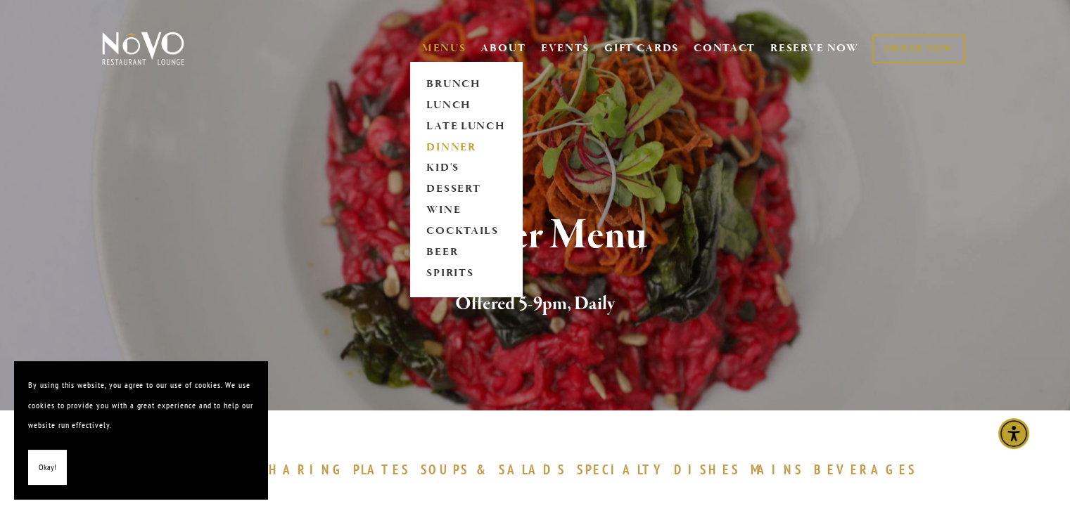
click at [439, 48] on link "MENUS" at bounding box center [444, 49] width 44 height 14
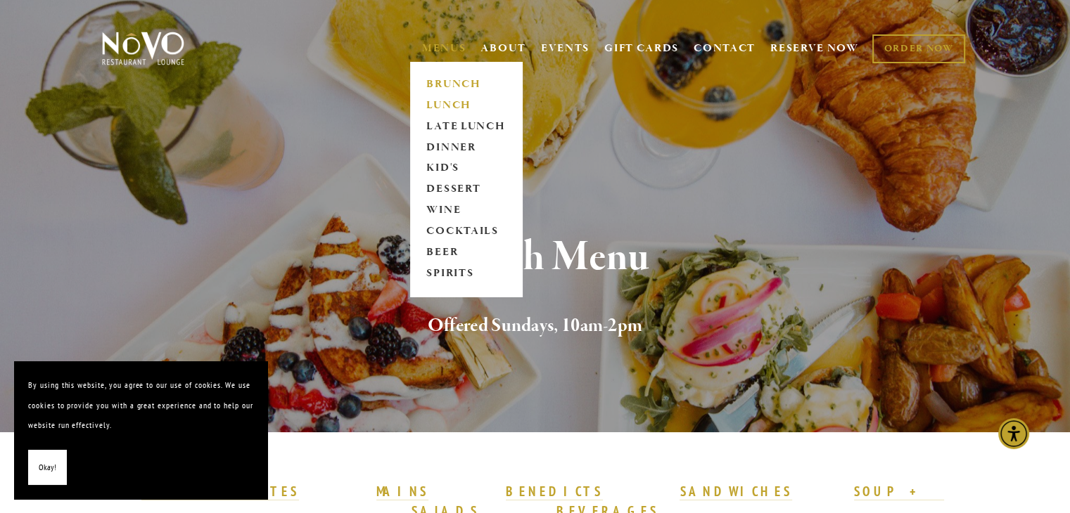
click at [424, 105] on link "LUNCH" at bounding box center [466, 105] width 88 height 21
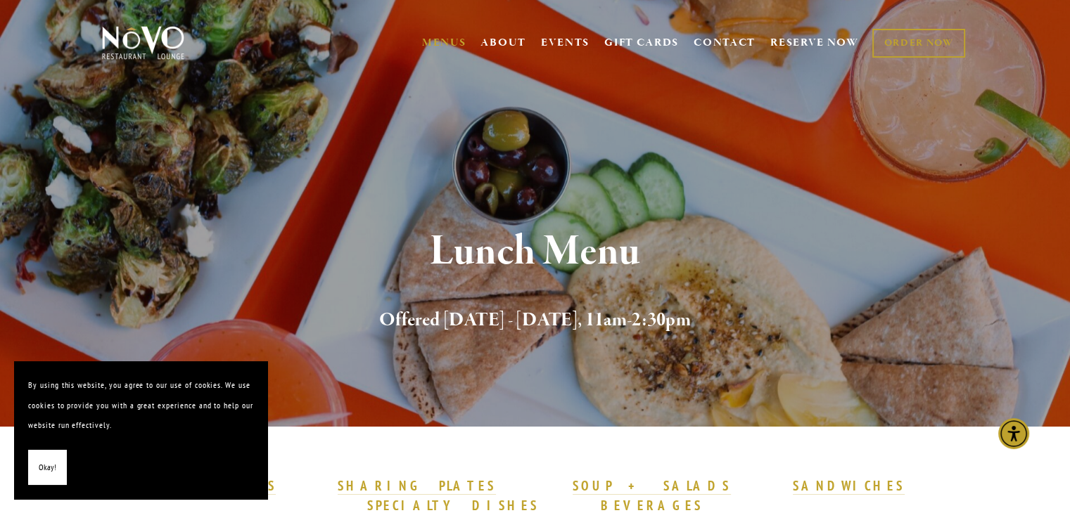
scroll to position [8, 0]
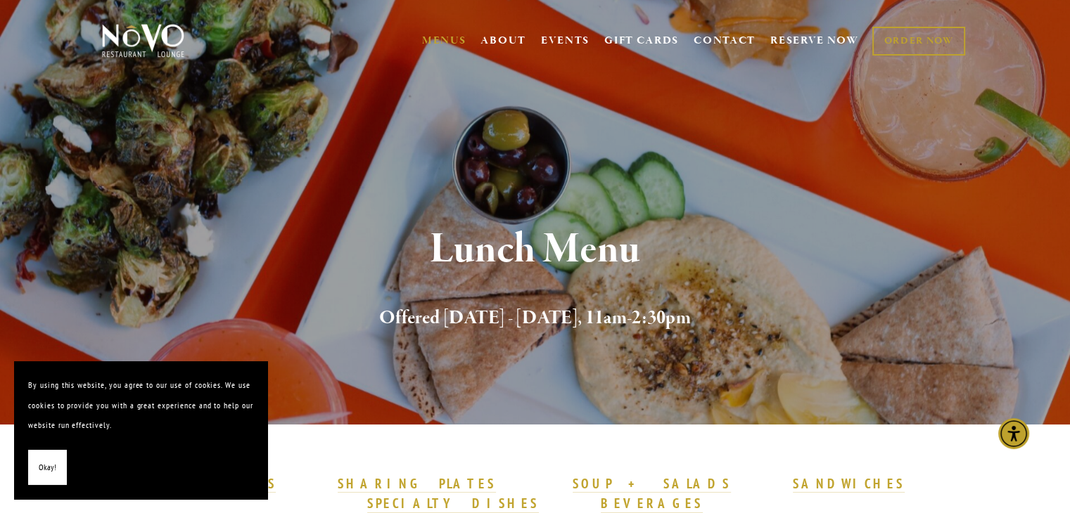
click at [46, 464] on span "Okay!" at bounding box center [48, 468] width 18 height 20
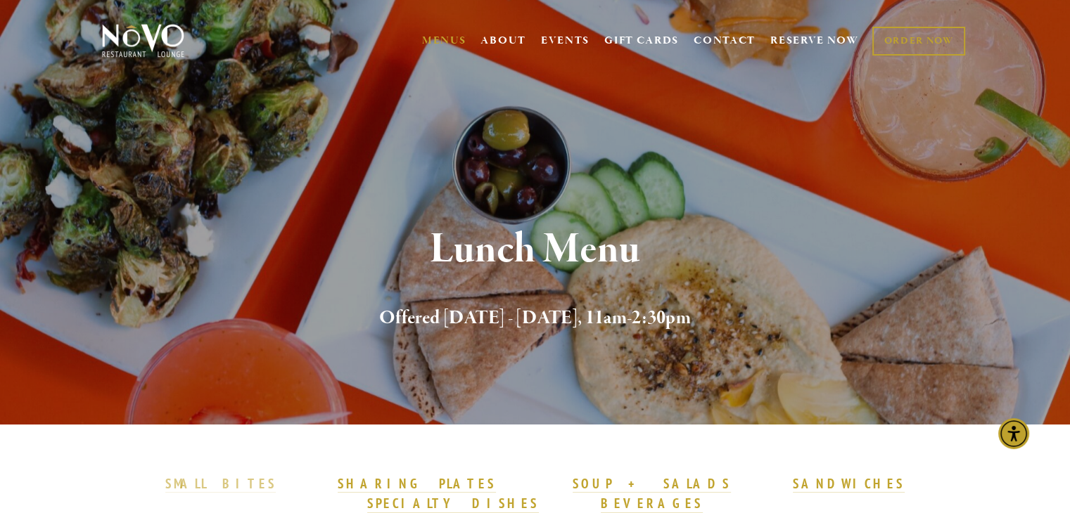
click at [276, 485] on strong "SMALL BITES" at bounding box center [220, 483] width 110 height 17
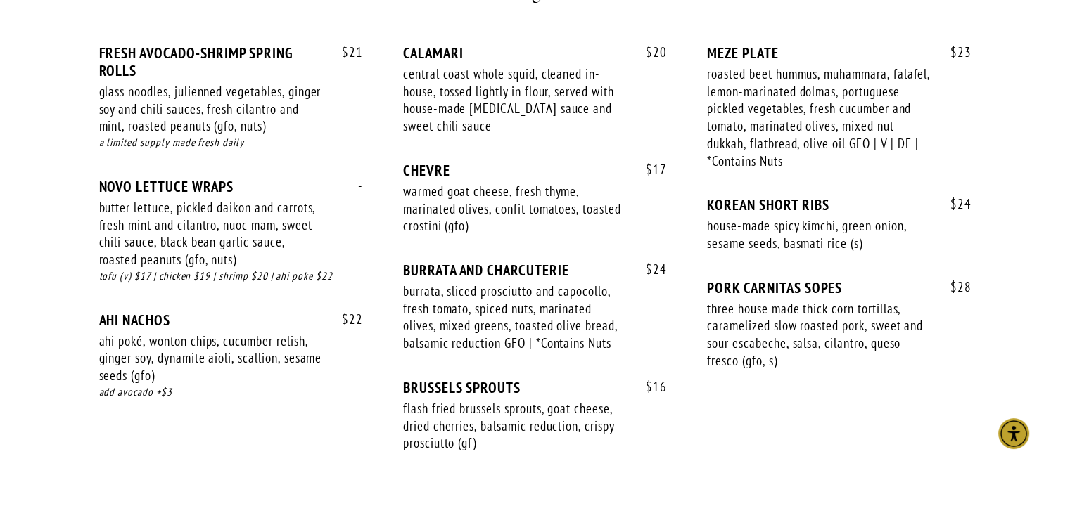
scroll to position [1041, 0]
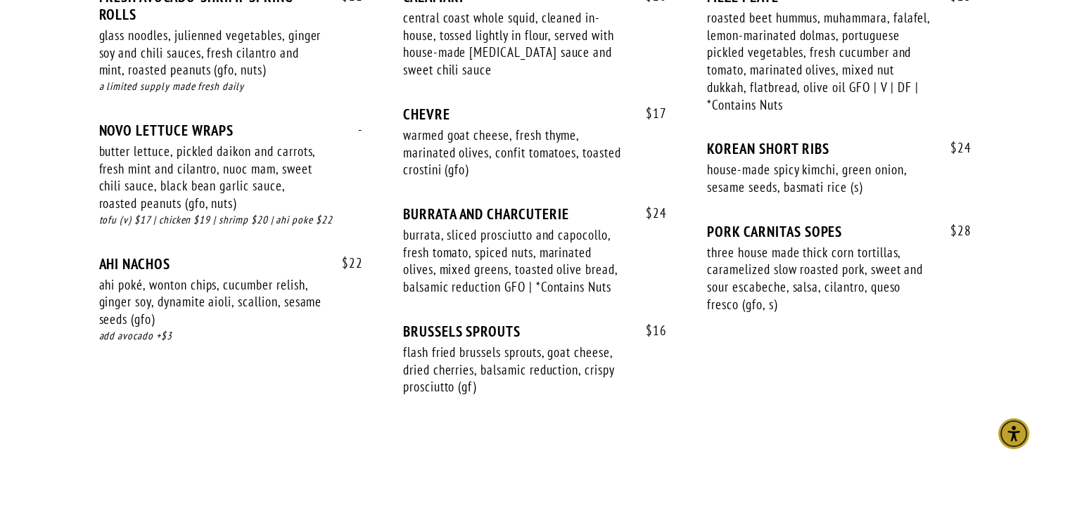
scroll to position [8, 0]
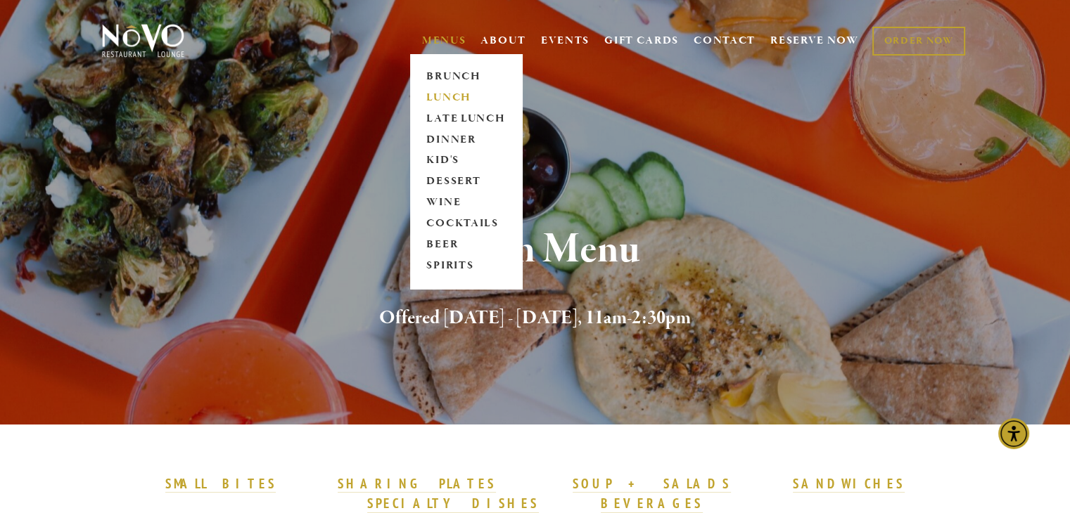
click at [436, 94] on link "LUNCH" at bounding box center [466, 97] width 88 height 21
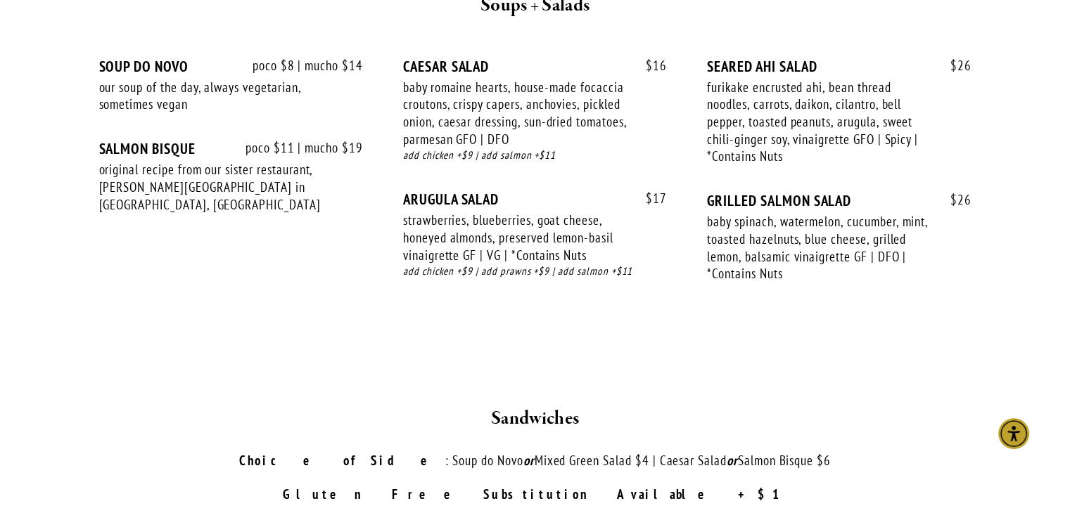
scroll to position [1583, 0]
